Goal: Transaction & Acquisition: Purchase product/service

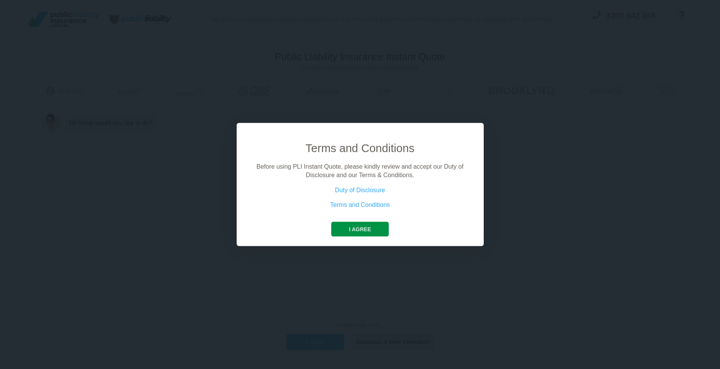
click at [365, 231] on button "I agree" at bounding box center [360, 229] width 58 height 15
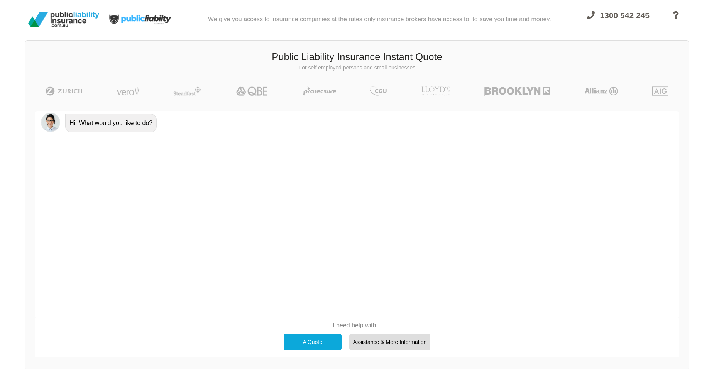
click at [305, 341] on div "A Quote" at bounding box center [313, 342] width 58 height 16
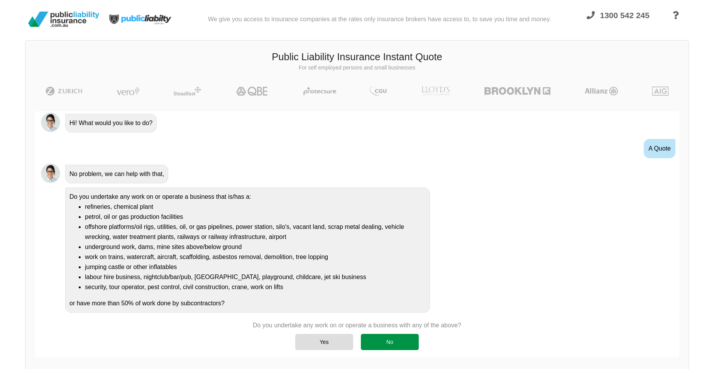
click at [403, 346] on div "No" at bounding box center [390, 342] width 58 height 16
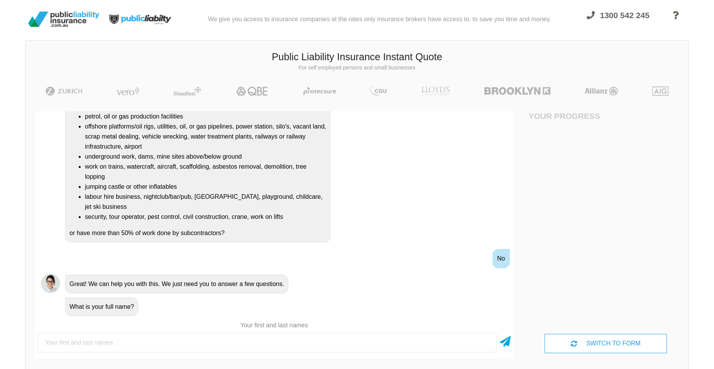
click at [187, 351] on input "text" at bounding box center [267, 342] width 459 height 19
type input "[PERSON_NAME]"
click at [504, 346] on icon at bounding box center [505, 340] width 11 height 14
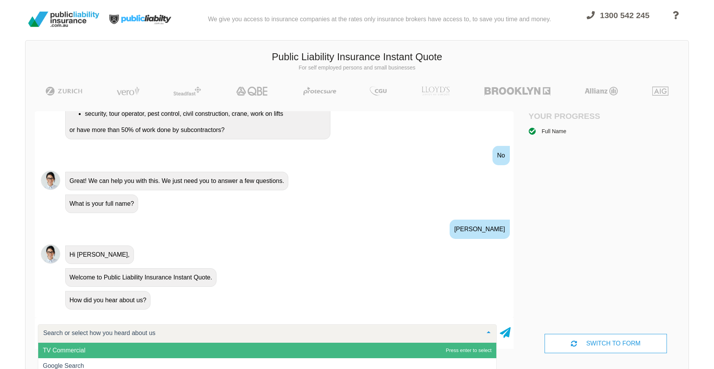
scroll to position [205, 0]
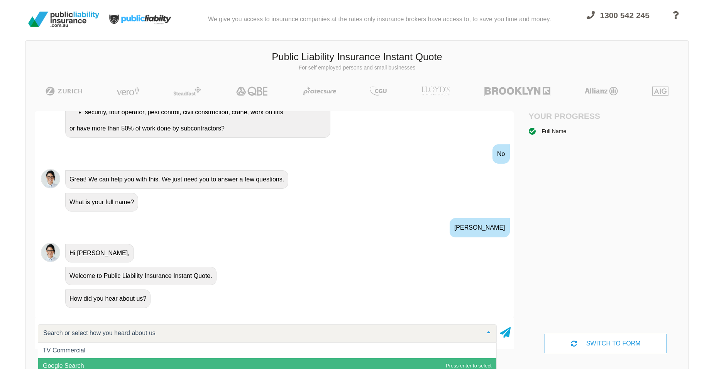
click at [67, 365] on span "Google Search" at bounding box center [63, 366] width 41 height 7
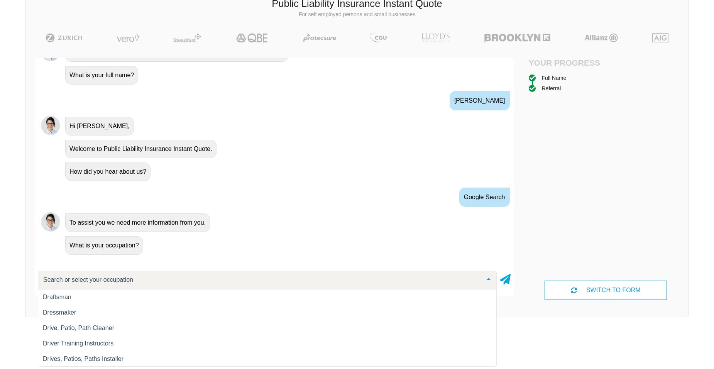
scroll to position [3359, 0]
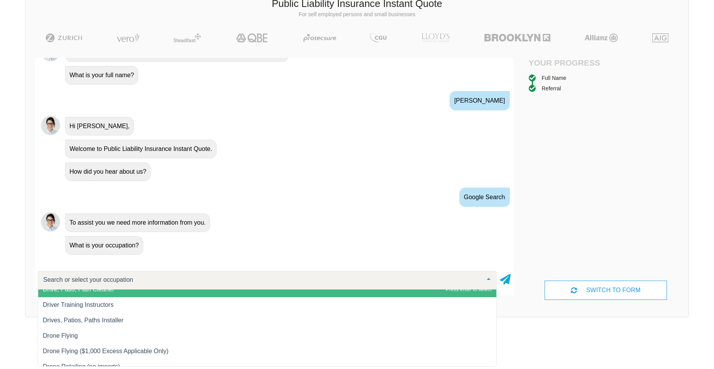
click at [93, 283] on input "text" at bounding box center [261, 280] width 440 height 8
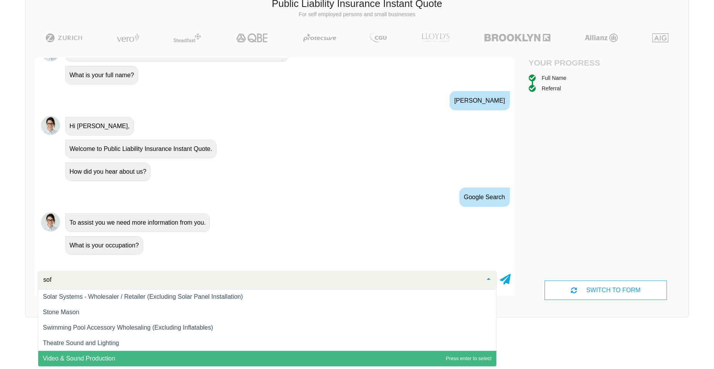
scroll to position [0, 0]
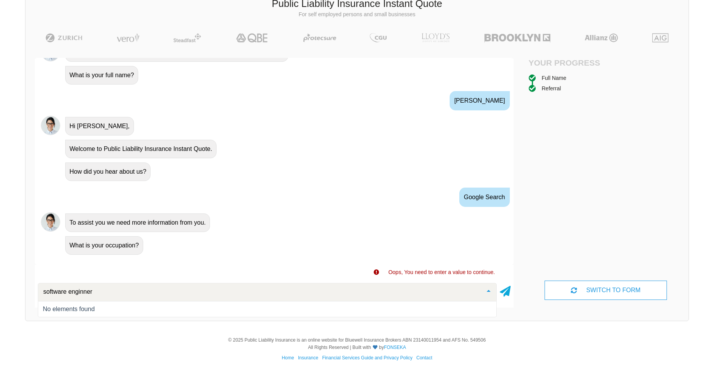
drag, startPoint x: 125, startPoint y: 291, endPoint x: -20, endPoint y: 291, distance: 144.8
click at [0, 291] on html "We give you access to insurance companies at the rates only insurance brokers h…" at bounding box center [357, 160] width 714 height 426
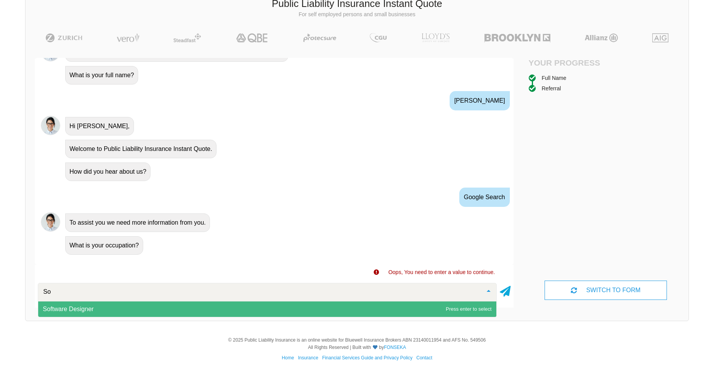
type input "S"
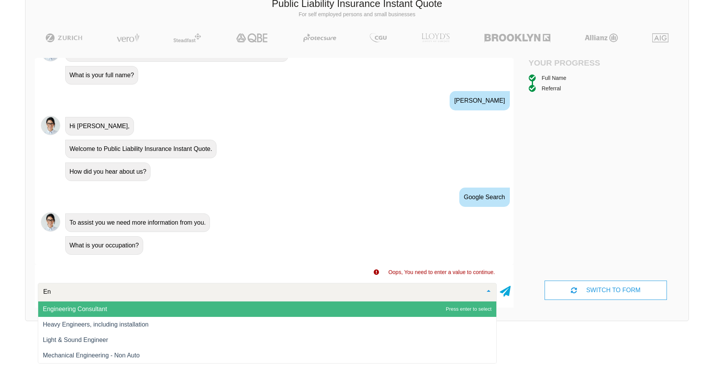
type input "E"
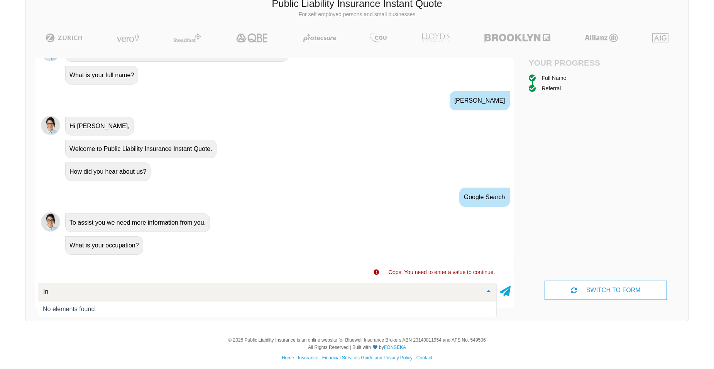
type input "I"
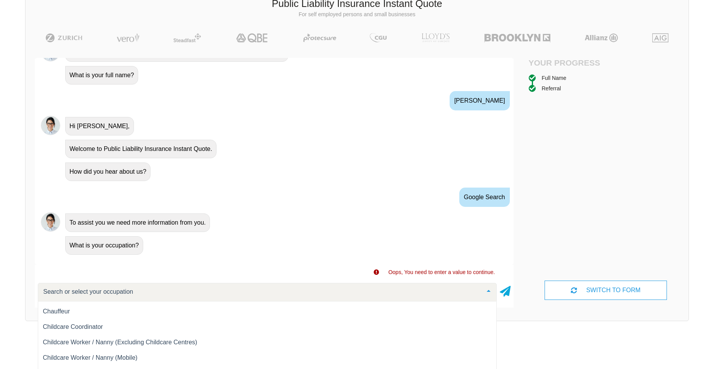
scroll to position [1931, 0]
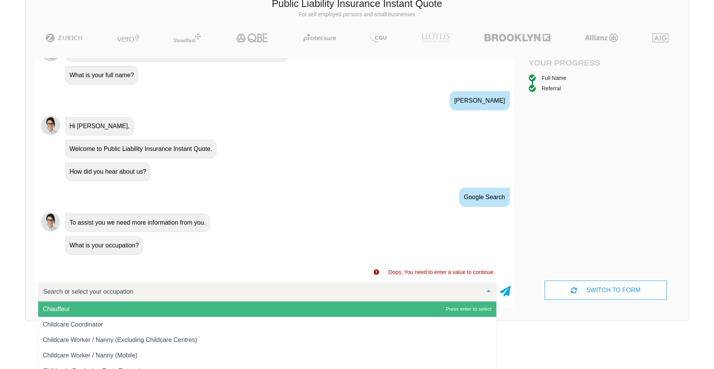
drag, startPoint x: 105, startPoint y: 290, endPoint x: 105, endPoint y: 297, distance: 7.4
click at [105, 290] on input "text" at bounding box center [261, 292] width 440 height 8
type input "s"
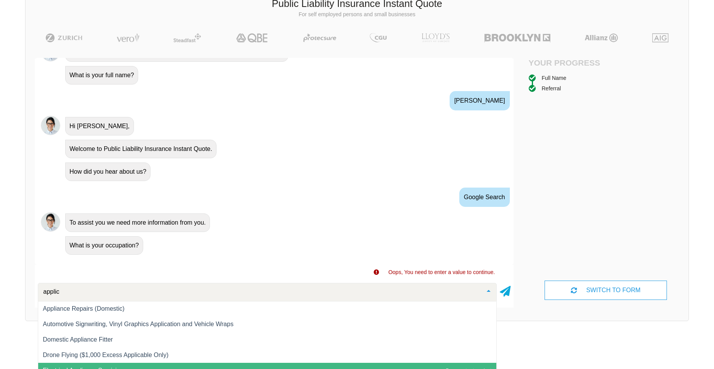
scroll to position [0, 0]
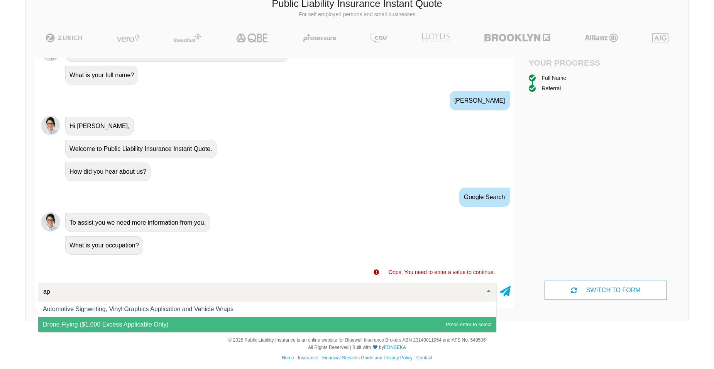
type input "a"
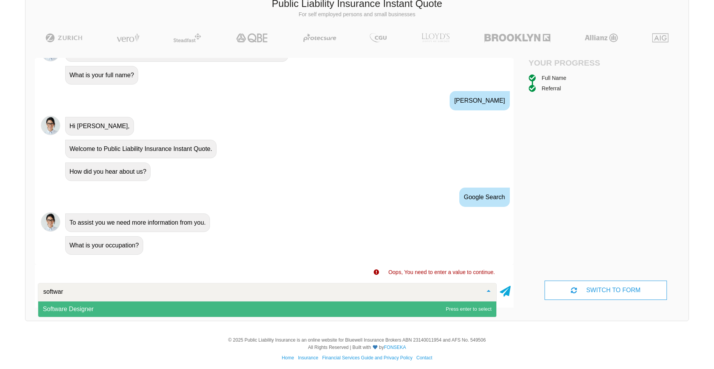
type input "software"
click at [75, 307] on span "Software Designer" at bounding box center [68, 309] width 51 height 7
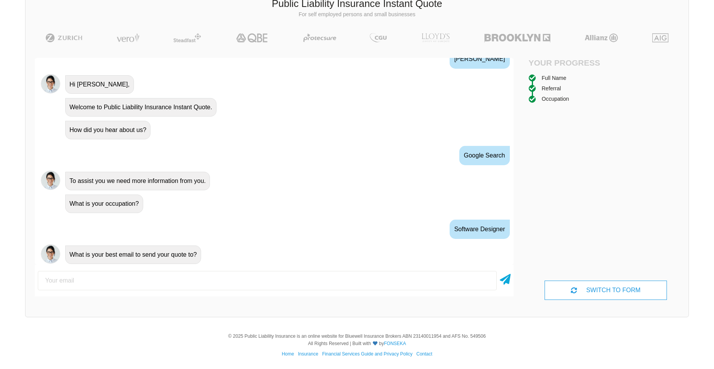
scroll to position [322, 0]
click at [102, 281] on input "email" at bounding box center [267, 280] width 459 height 19
type input "j"
type input "[EMAIL_ADDRESS][DOMAIN_NAME]"
click at [507, 281] on icon at bounding box center [505, 278] width 11 height 14
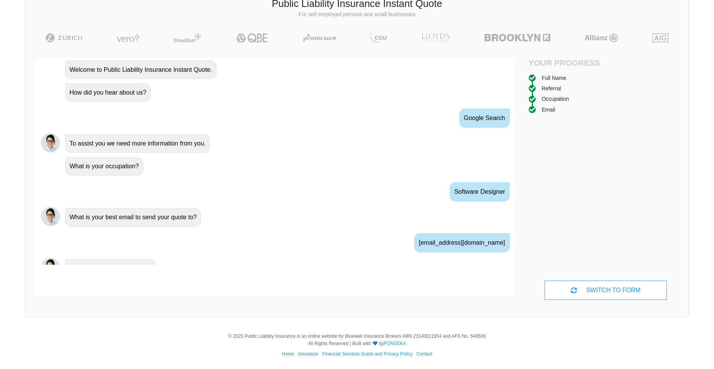
scroll to position [373, 0]
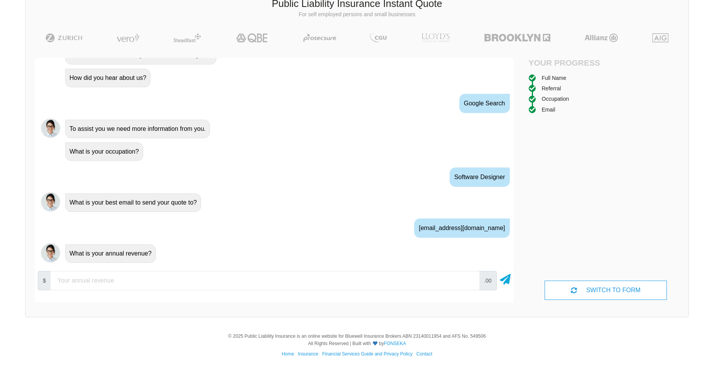
click at [131, 281] on input "number" at bounding box center [265, 280] width 429 height 19
drag, startPoint x: 87, startPoint y: 285, endPoint x: 20, endPoint y: 281, distance: 66.9
click at [20, 281] on div "We give you access to insurance companies at the rates only insurance brokers h…" at bounding box center [357, 136] width 714 height 378
type input "10000"
click at [510, 278] on icon at bounding box center [505, 278] width 11 height 14
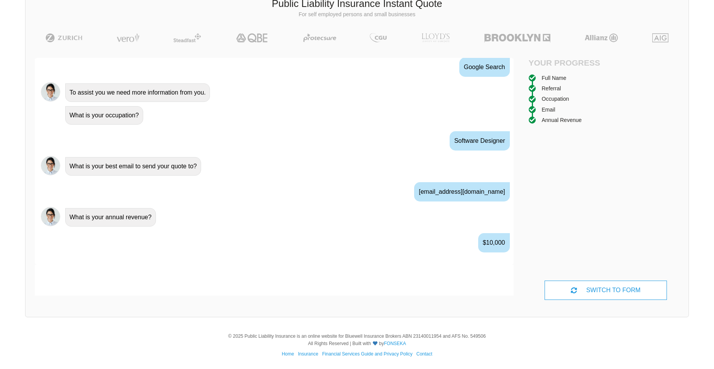
scroll to position [424, 0]
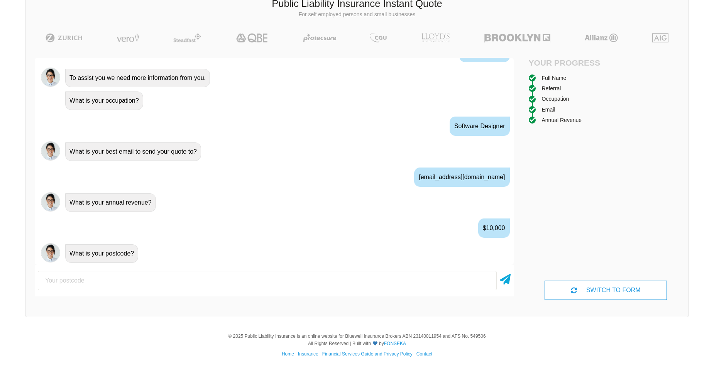
click at [125, 281] on input "number" at bounding box center [267, 280] width 459 height 19
type input "4178"
click at [501, 284] on icon at bounding box center [505, 278] width 11 height 14
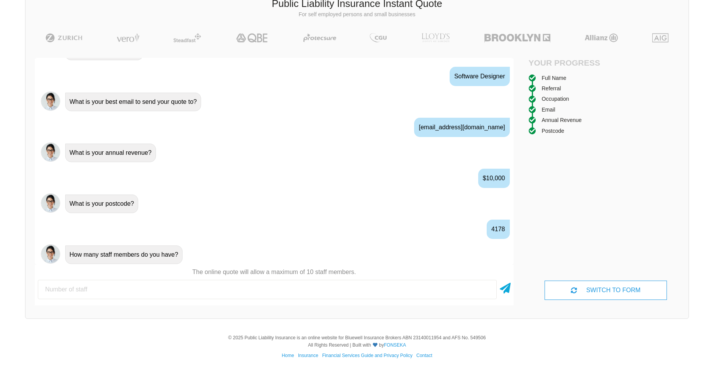
scroll to position [475, 0]
click at [155, 293] on input "number" at bounding box center [267, 289] width 459 height 19
drag, startPoint x: 53, startPoint y: 290, endPoint x: 17, endPoint y: 291, distance: 35.5
click at [17, 291] on div "We give you access to insurance companies at the rates only insurance brokers h…" at bounding box center [357, 137] width 714 height 380
type input "6"
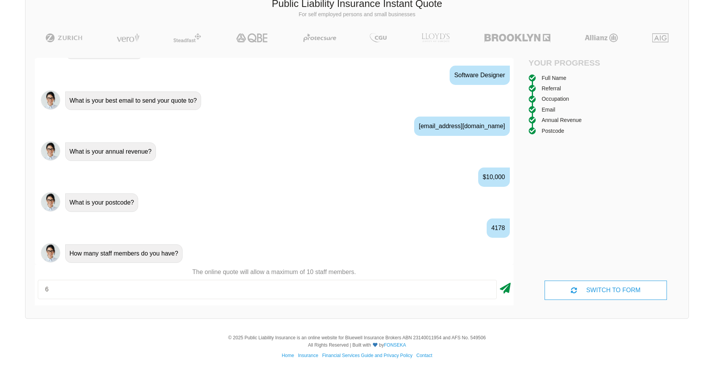
click at [508, 286] on icon at bounding box center [505, 287] width 11 height 14
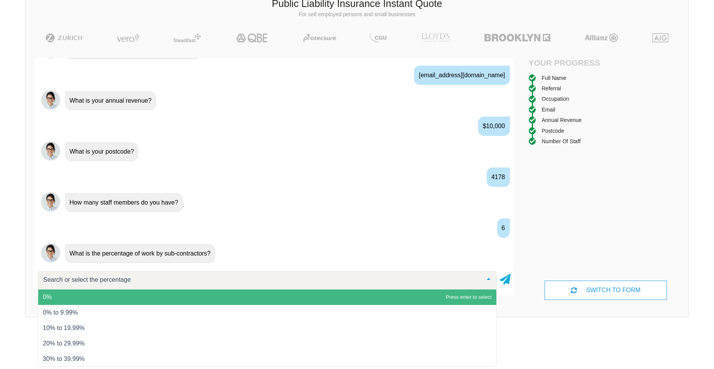
scroll to position [534, 0]
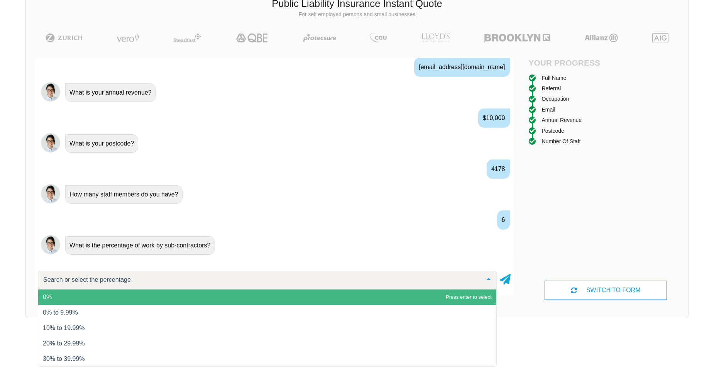
click at [89, 298] on span "0%" at bounding box center [267, 297] width 458 height 15
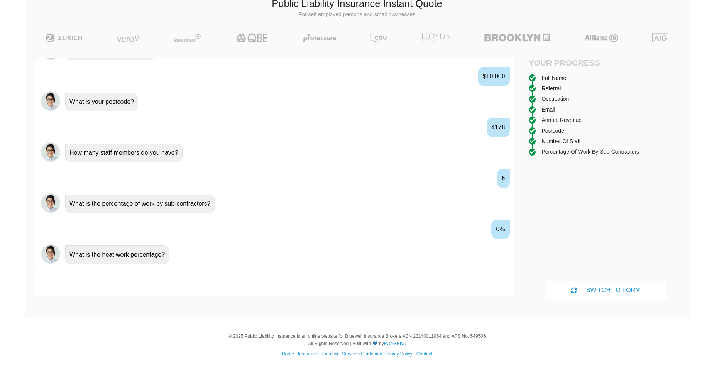
scroll to position [576, 0]
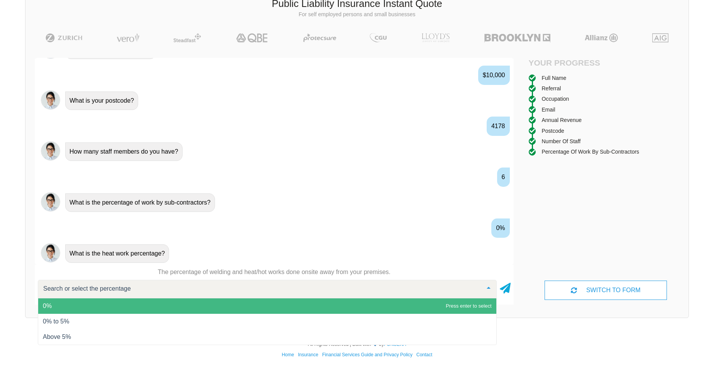
click at [144, 306] on span "0%" at bounding box center [267, 305] width 458 height 15
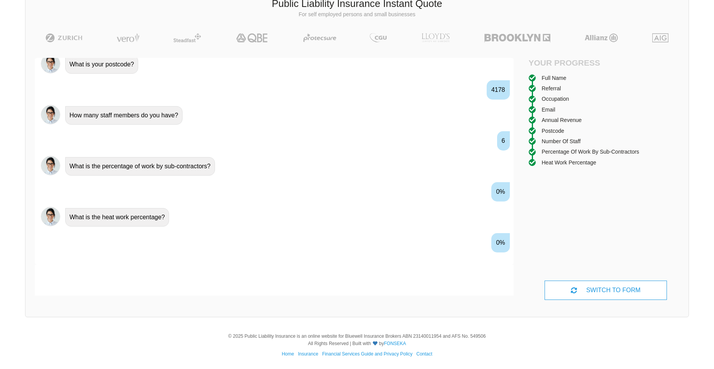
scroll to position [627, 0]
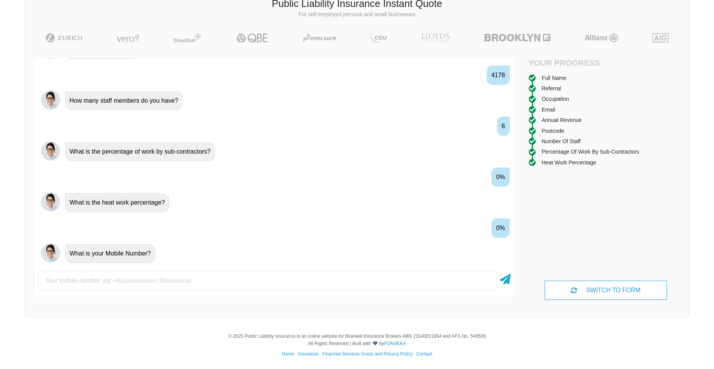
click at [184, 283] on input "text" at bounding box center [267, 280] width 459 height 19
type input "0477395971"
click at [508, 278] on icon at bounding box center [505, 278] width 11 height 14
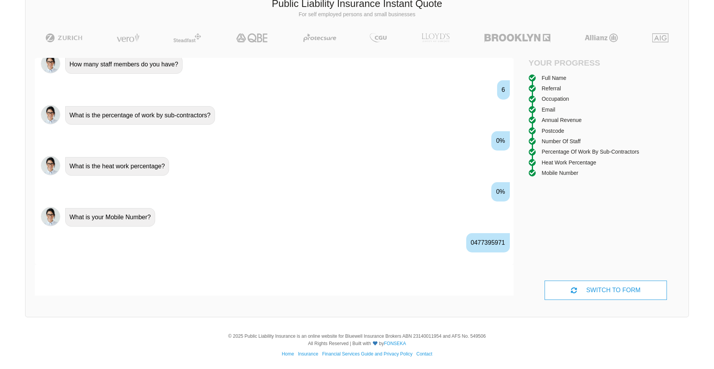
scroll to position [678, 0]
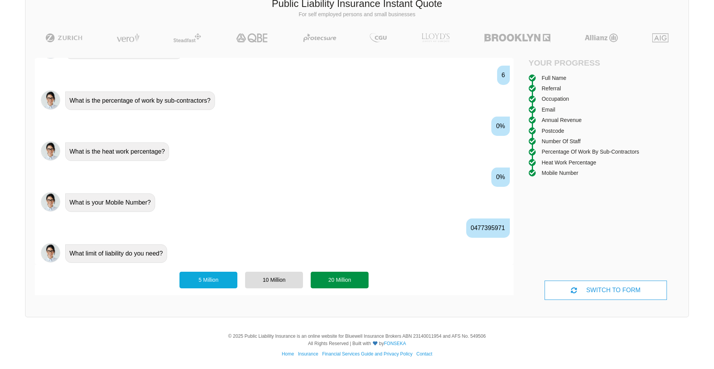
click at [329, 279] on div "20 Million" at bounding box center [340, 280] width 58 height 16
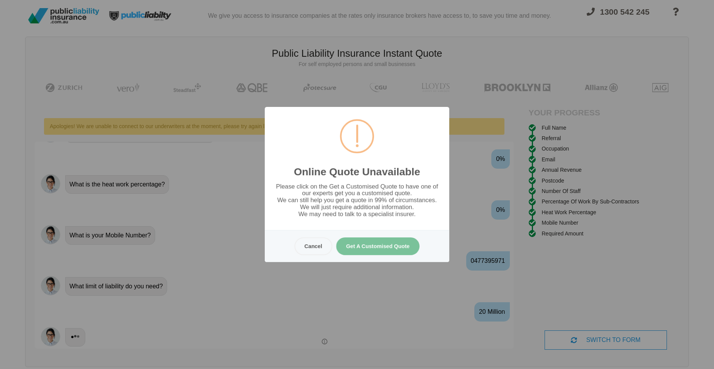
scroll to position [0, 0]
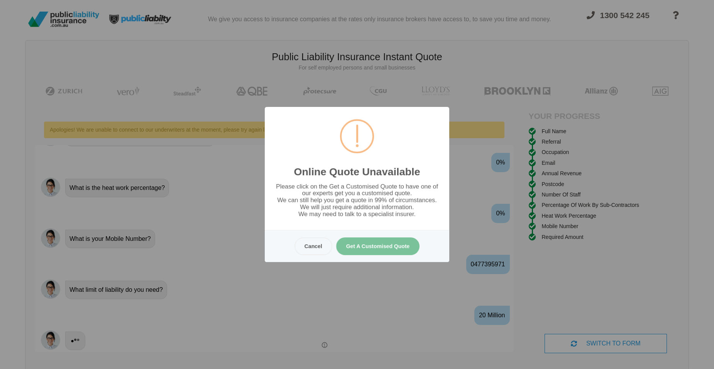
click at [372, 248] on button "Get A Customised Quote" at bounding box center [378, 246] width 84 height 18
